Goal: Task Accomplishment & Management: Use online tool/utility

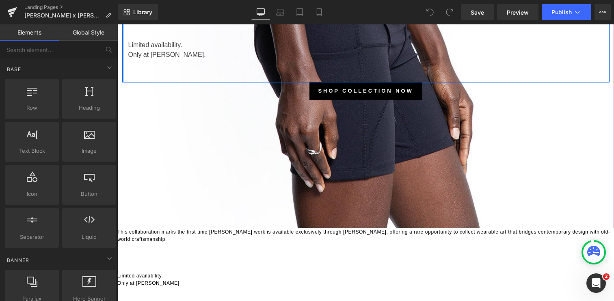
scroll to position [2696, 0]
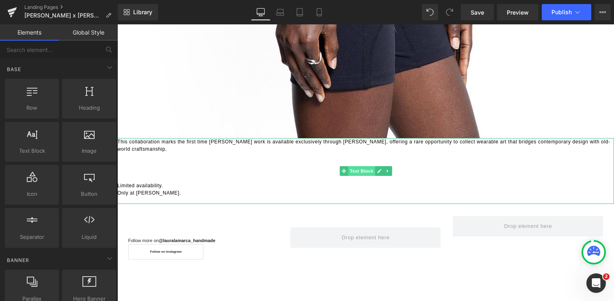
click at [354, 170] on span "Text Block" at bounding box center [361, 171] width 27 height 10
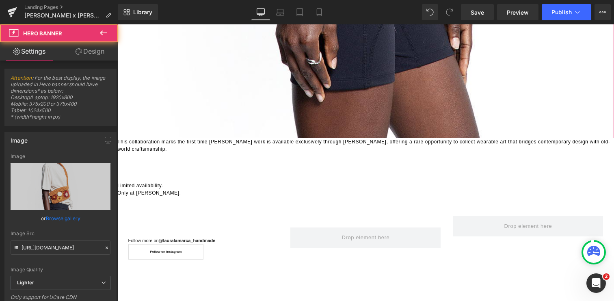
click at [99, 54] on link "Design" at bounding box center [89, 51] width 59 height 18
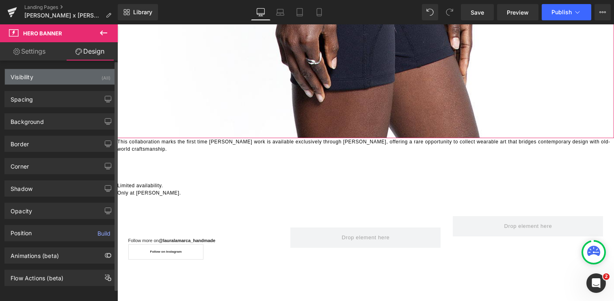
click at [81, 76] on div "Visibility (All)" at bounding box center [60, 76] width 111 height 15
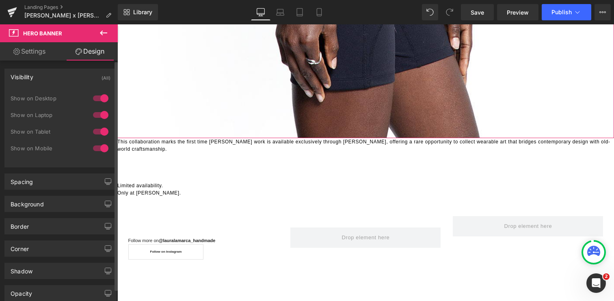
click at [98, 97] on div at bounding box center [100, 98] width 19 height 13
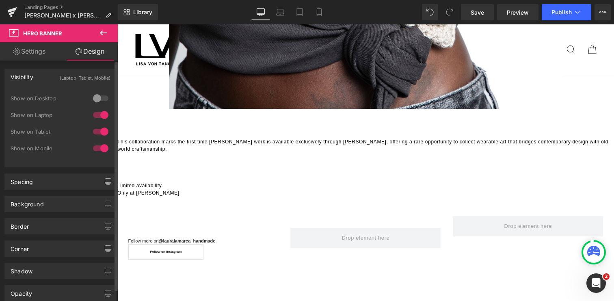
click at [99, 118] on div at bounding box center [100, 114] width 19 height 13
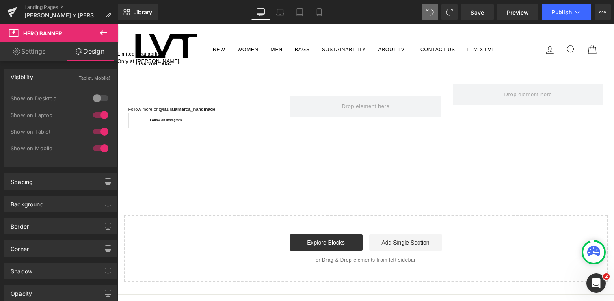
scroll to position [1986, 0]
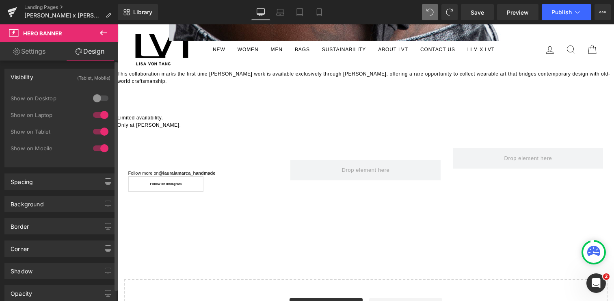
click at [99, 99] on div at bounding box center [100, 98] width 19 height 13
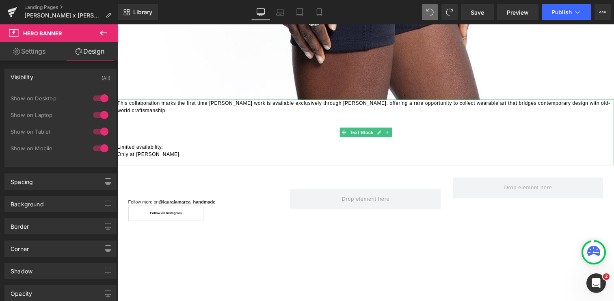
scroll to position [2699, 0]
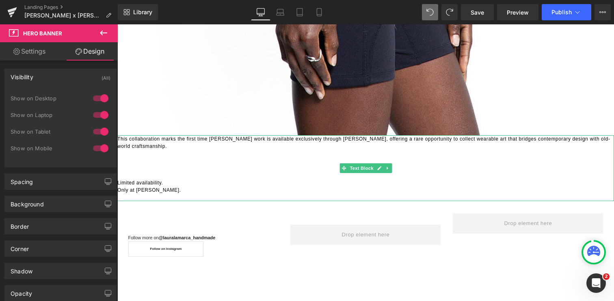
click at [167, 169] on p at bounding box center [365, 167] width 496 height 7
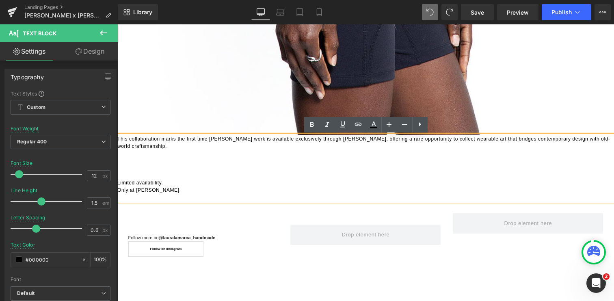
click at [117, 24] on div "316px" at bounding box center [117, 24] width 0 height 0
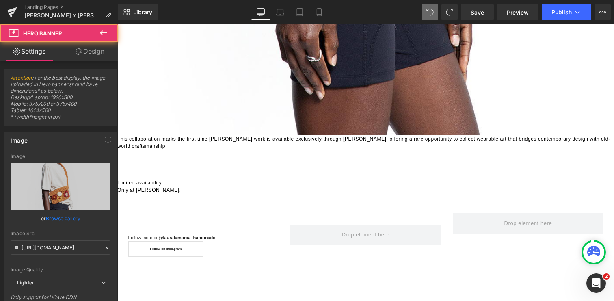
click at [207, 208] on div "Heading Follow more on @lauralamarca_handmade Text Block Follow on Instagram Bu…" at bounding box center [365, 231] width 487 height 60
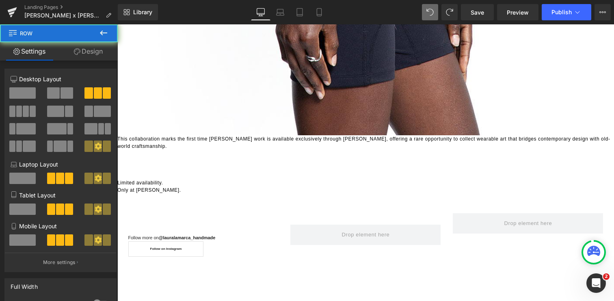
click at [218, 167] on p at bounding box center [365, 167] width 496 height 7
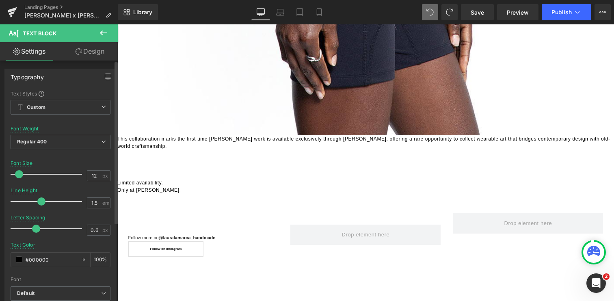
click at [104, 64] on div "Typography Text Styles Custom Custom Setup Global Style Custom Setup Global Sty…" at bounding box center [60, 201] width 121 height 279
click at [102, 54] on link "Design" at bounding box center [89, 51] width 59 height 18
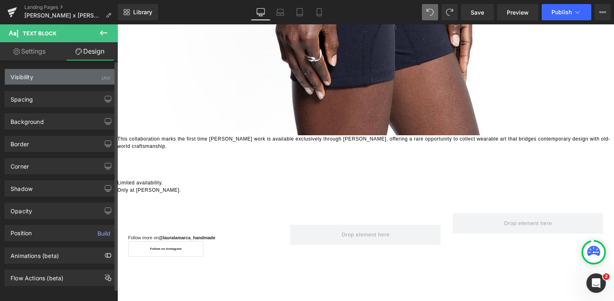
click at [92, 82] on div "Visibility (All)" at bounding box center [60, 76] width 111 height 15
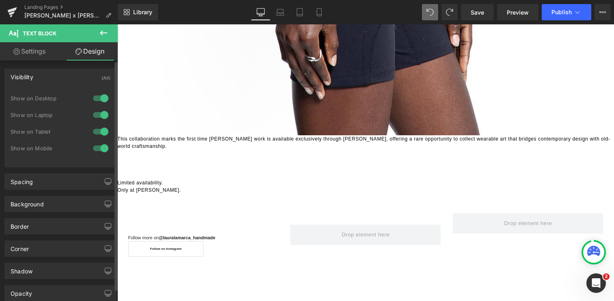
click at [99, 101] on div at bounding box center [100, 98] width 19 height 13
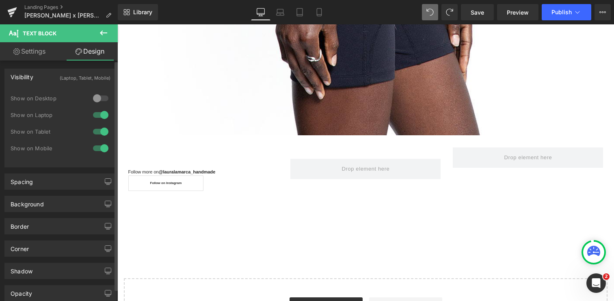
click at [100, 121] on div at bounding box center [100, 114] width 19 height 13
click at [480, 15] on span "Save" at bounding box center [476, 12] width 13 height 9
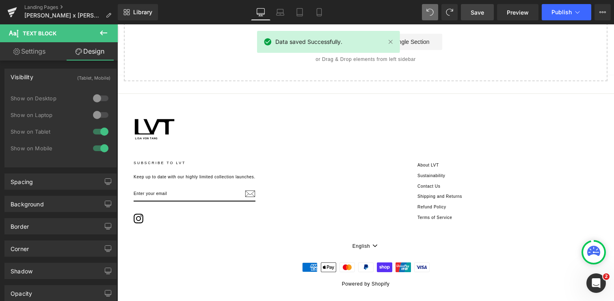
scroll to position [2977, 0]
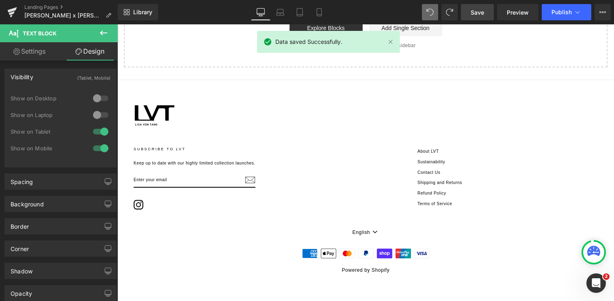
click at [477, 11] on span "Save" at bounding box center [476, 12] width 13 height 9
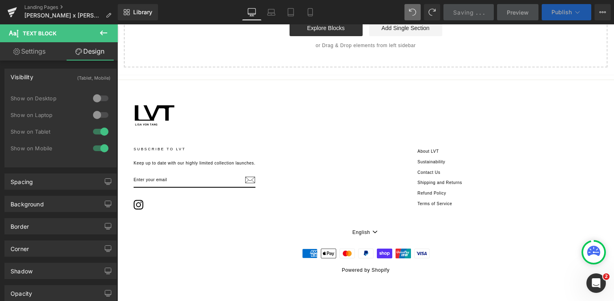
click at [571, 12] on button "Publish" at bounding box center [566, 12] width 50 height 16
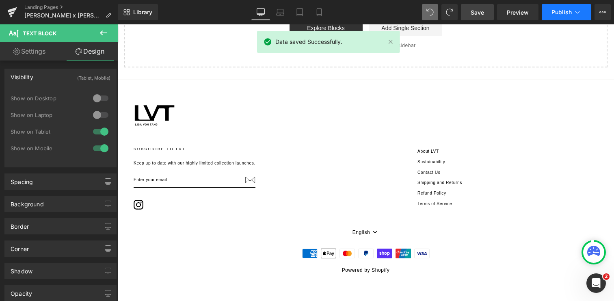
click at [556, 17] on button "Publish" at bounding box center [566, 12] width 50 height 16
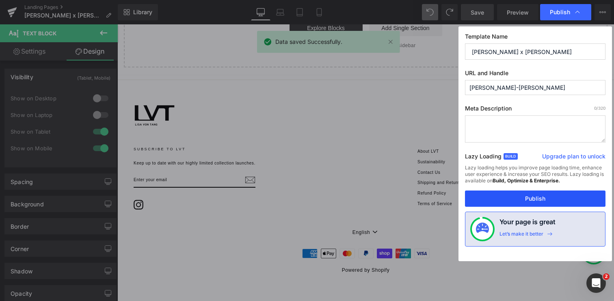
click at [505, 198] on button "Publish" at bounding box center [535, 198] width 140 height 16
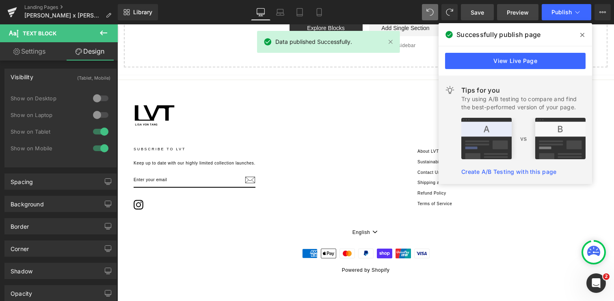
click at [506, 9] on link "Preview" at bounding box center [517, 12] width 41 height 16
